Goal: Find specific page/section: Find specific page/section

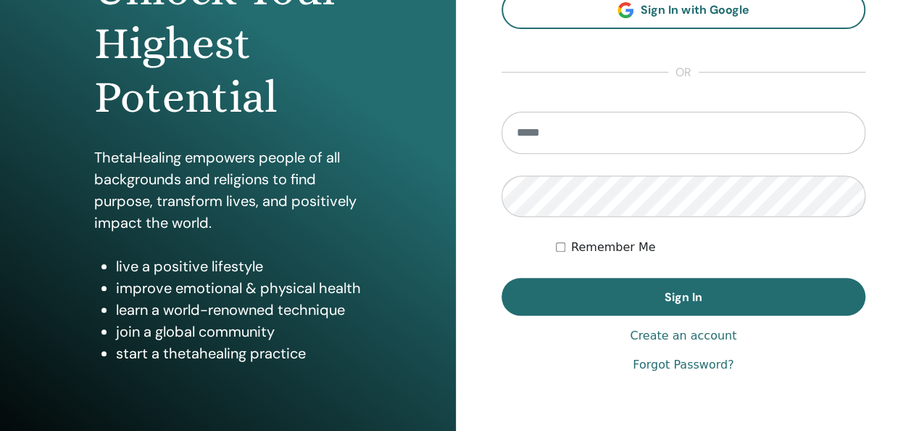
scroll to position [198, 0]
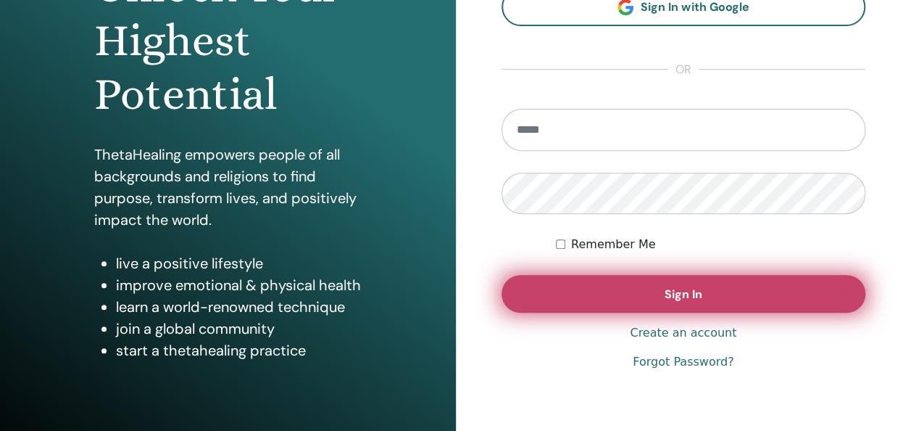
type input "**********"
click at [627, 298] on button "Sign In" at bounding box center [684, 294] width 365 height 38
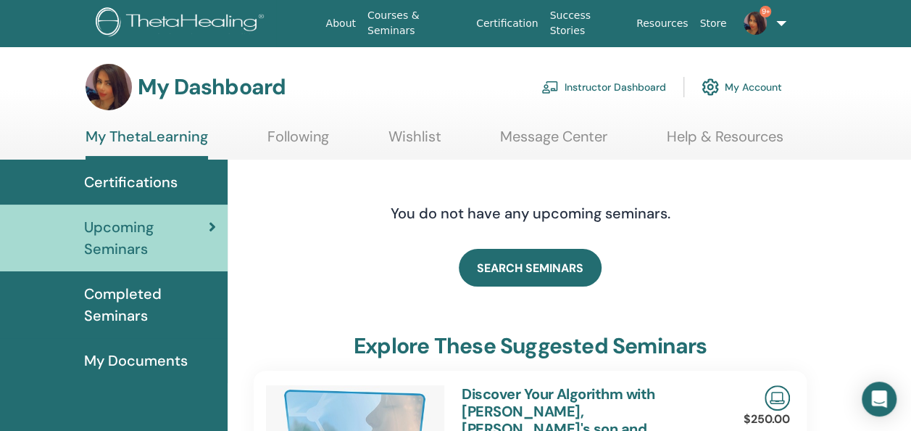
click at [615, 86] on link "Instructor Dashboard" at bounding box center [604, 87] width 125 height 32
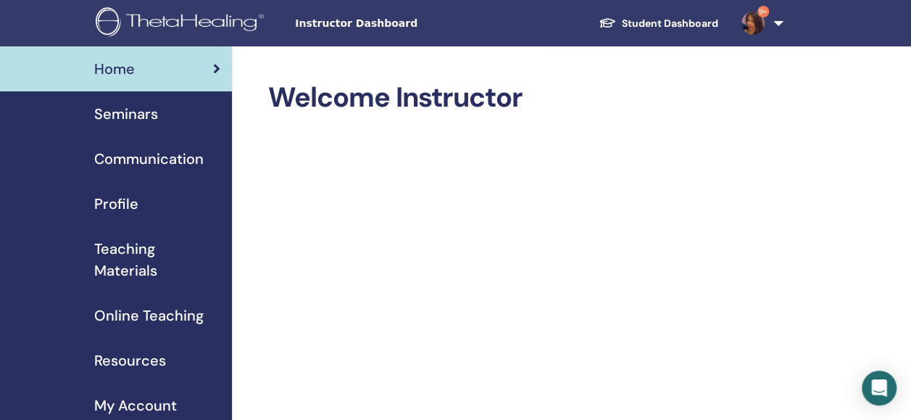
click at [104, 115] on span "Seminars" at bounding box center [126, 114] width 64 height 22
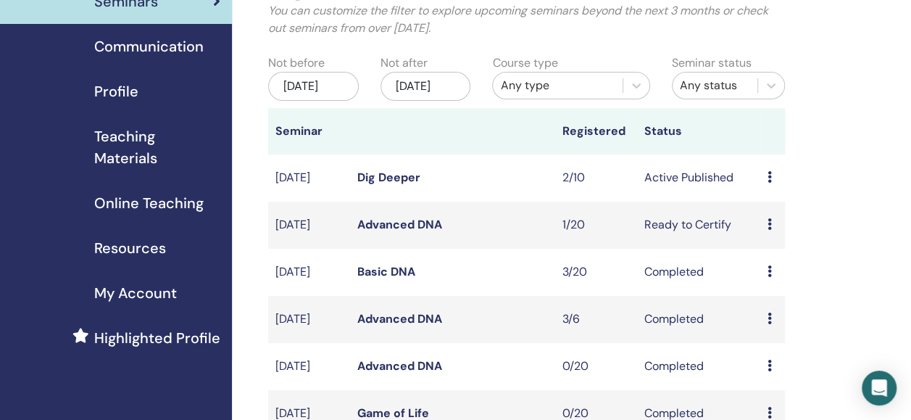
scroll to position [114, 0]
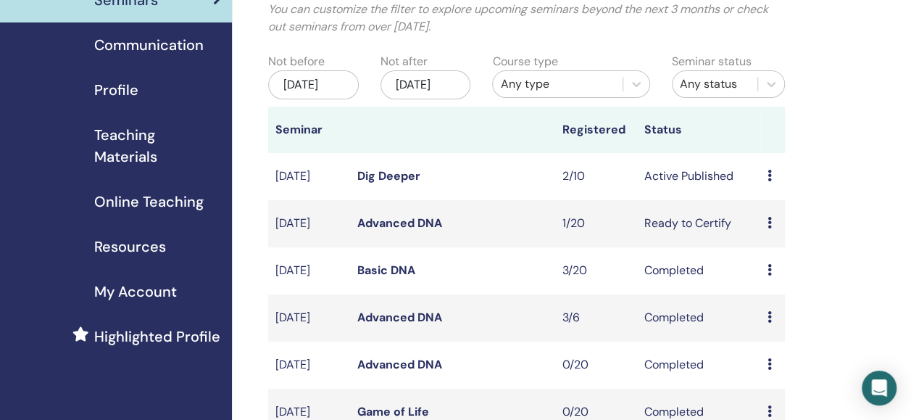
click at [376, 183] on link "Dig Deeper" at bounding box center [388, 175] width 63 height 15
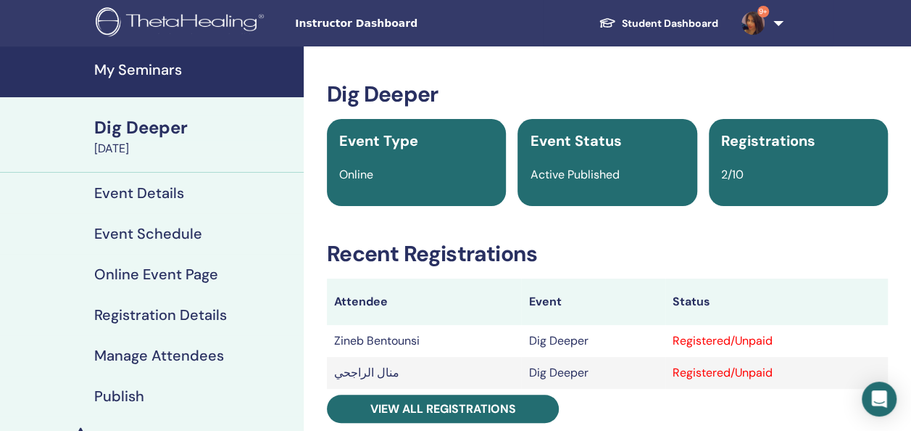
scroll to position [32, 0]
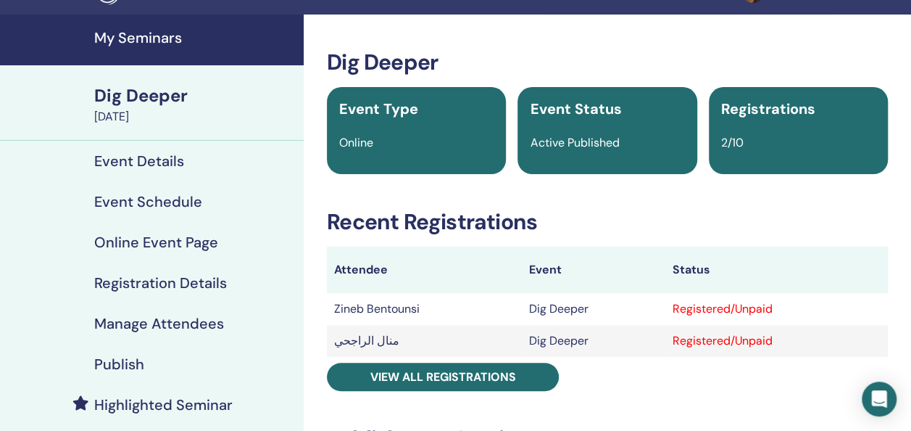
click at [138, 28] on link "My Seminars" at bounding box center [152, 39] width 304 height 51
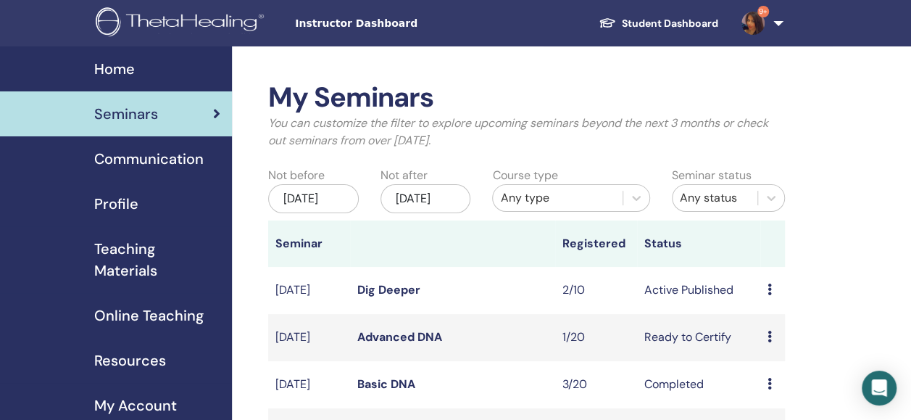
click at [128, 257] on span "Teaching Materials" at bounding box center [157, 259] width 126 height 43
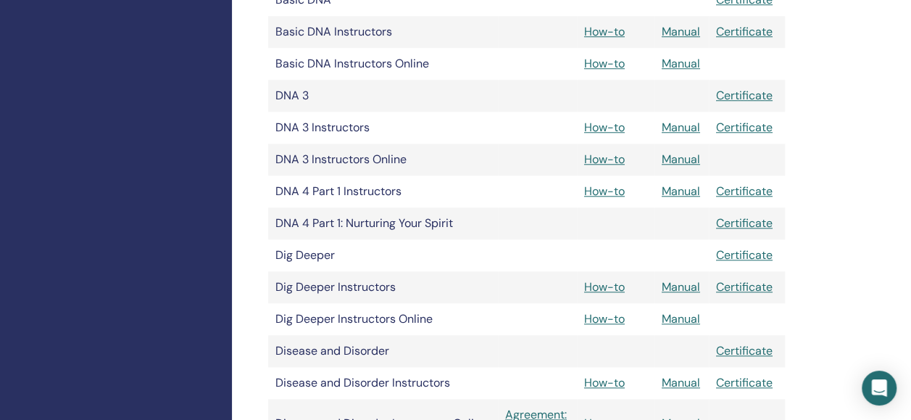
scroll to position [640, 0]
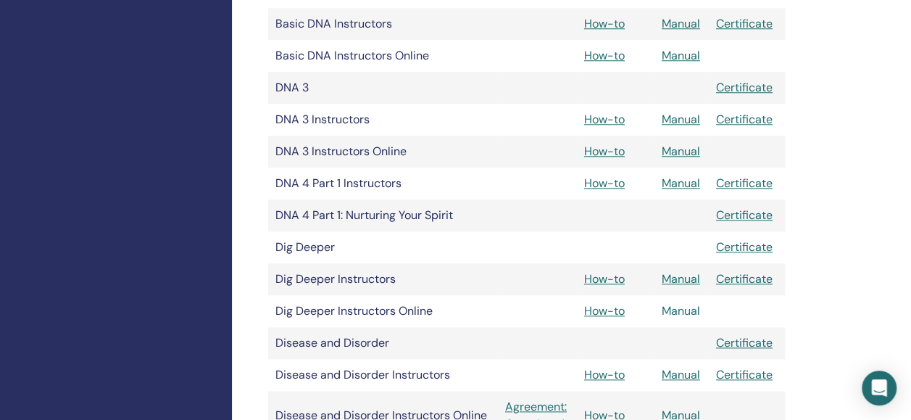
click at [686, 306] on link "Manual" at bounding box center [681, 310] width 38 height 15
